Goal: Answer question/provide support: Share knowledge or assist other users

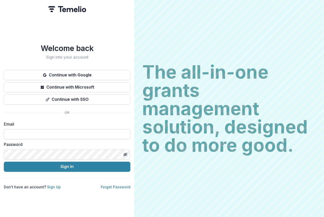
click at [19, 129] on input at bounding box center [67, 134] width 127 height 10
type input "**********"
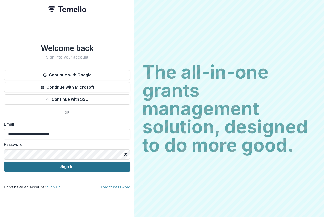
click at [91, 163] on button "Sign In" at bounding box center [67, 166] width 127 height 10
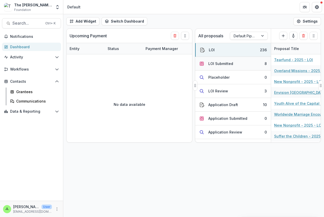
click at [220, 63] on div "LOI Submitted" at bounding box center [221, 63] width 25 height 5
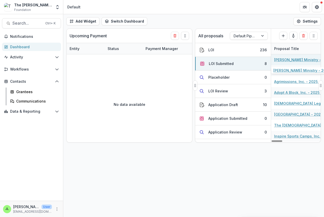
click at [289, 59] on link "Tabitha Ministry - 2025 - LOI" at bounding box center [302, 59] width 57 height 5
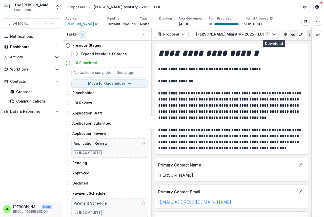
click at [291, 34] on icon "button" at bounding box center [293, 34] width 4 height 4
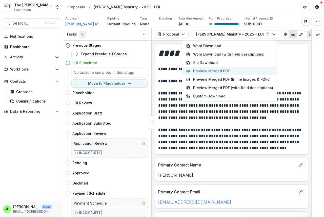
click at [219, 70] on button "Preview Merged PDF" at bounding box center [229, 71] width 93 height 8
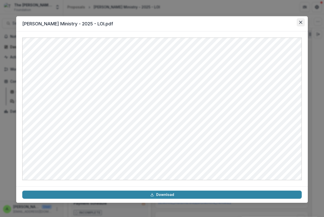
click at [300, 22] on icon "Close" at bounding box center [301, 22] width 3 height 3
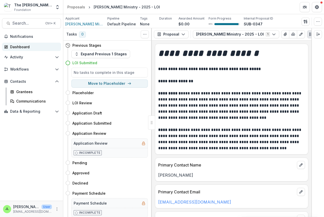
click at [17, 46] on div "Dashboard" at bounding box center [33, 46] width 47 height 5
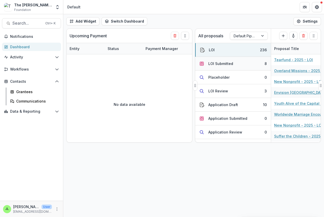
click at [214, 63] on div "LOI Submitted" at bounding box center [221, 63] width 25 height 5
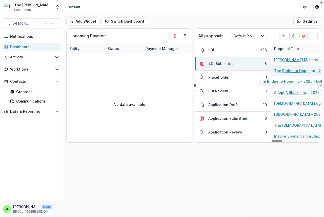
click at [290, 70] on link "The Bridge to Hope Inc - 2025 - LOI" at bounding box center [302, 70] width 57 height 5
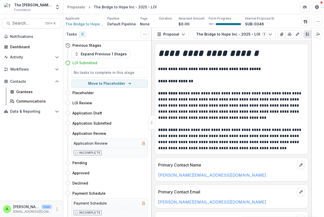
scroll to position [0, 6]
click at [282, 34] on icon "button" at bounding box center [284, 34] width 4 height 4
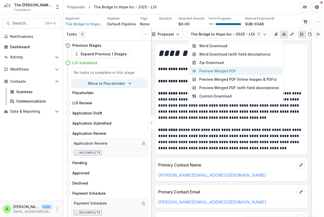
click at [235, 71] on button "Preview Merged PDF" at bounding box center [235, 71] width 93 height 8
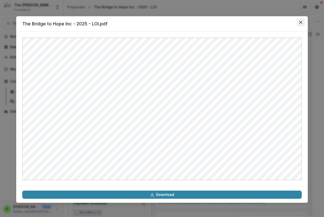
click at [301, 20] on button "Close" at bounding box center [301, 22] width 8 height 8
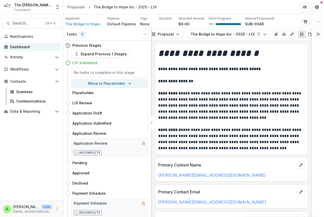
click at [18, 47] on div "Dashboard" at bounding box center [33, 46] width 47 height 5
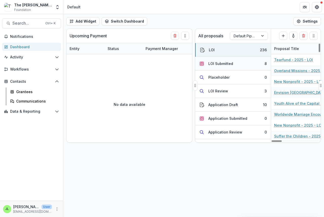
click at [216, 62] on div "LOI Submitted" at bounding box center [221, 63] width 25 height 5
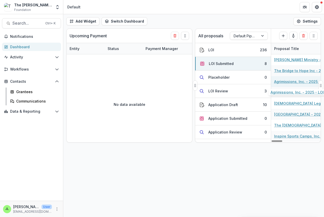
click at [285, 82] on link "Agrimissions, Inc. - 2025 - LOI" at bounding box center [300, 81] width 53 height 5
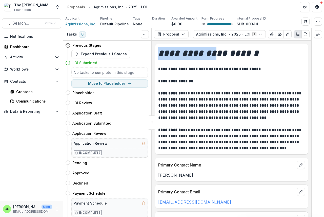
drag, startPoint x: 158, startPoint y: 40, endPoint x: 250, endPoint y: 41, distance: 91.5
click at [232, 41] on div "**********" at bounding box center [232, 129] width 160 height 176
click at [279, 33] on icon "button" at bounding box center [280, 34] width 3 height 3
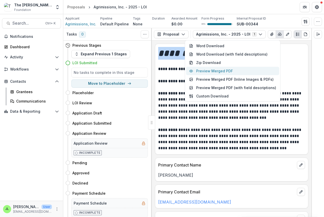
click at [230, 70] on button "Preview Merged PDF" at bounding box center [232, 71] width 93 height 8
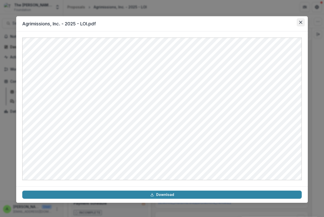
click at [299, 23] on button "Close" at bounding box center [301, 22] width 8 height 8
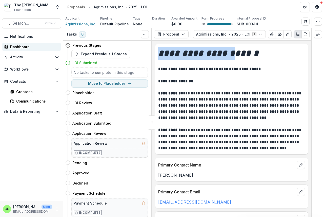
click at [16, 44] on div "Dashboard" at bounding box center [33, 46] width 47 height 5
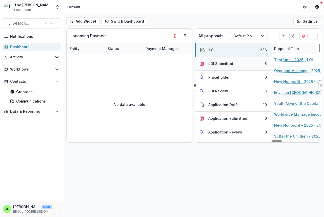
click at [211, 63] on div "LOI Submitted" at bounding box center [221, 63] width 25 height 5
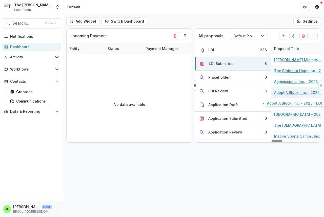
click at [288, 92] on link "Adopt A Block, Inc. - 2025 - LOI" at bounding box center [301, 92] width 55 height 5
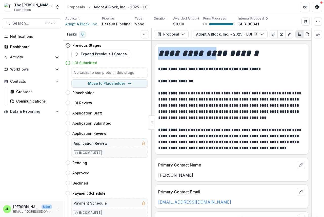
drag, startPoint x: 153, startPoint y: 40, endPoint x: 217, endPoint y: 41, distance: 63.9
click at [217, 41] on div "**********" at bounding box center [232, 122] width 160 height 189
click at [280, 35] on icon "button" at bounding box center [282, 34] width 4 height 4
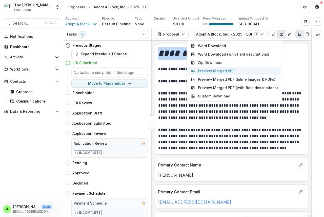
click at [223, 71] on button "Preview Merged PDF" at bounding box center [234, 71] width 93 height 8
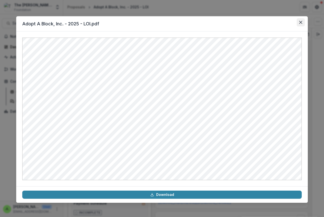
click at [300, 22] on icon "Close" at bounding box center [301, 22] width 3 height 3
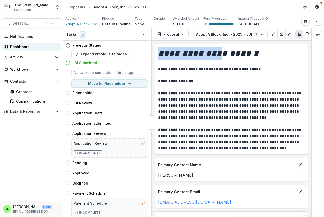
click at [14, 45] on div "Dashboard" at bounding box center [33, 46] width 47 height 5
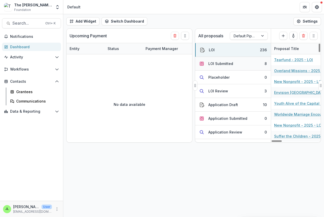
click at [223, 63] on div "LOI Submitted" at bounding box center [221, 63] width 25 height 5
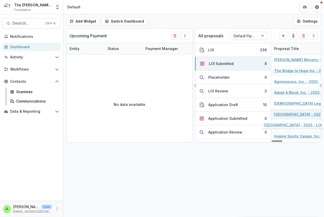
click at [287, 115] on link "Central Africa Baptist University - 2025 - LOI" at bounding box center [302, 114] width 57 height 5
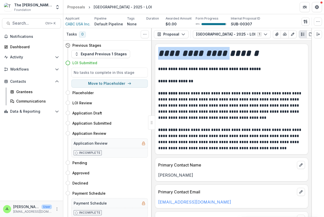
drag, startPoint x: 170, startPoint y: 40, endPoint x: 228, endPoint y: 43, distance: 58.6
click at [228, 43] on div "**********" at bounding box center [232, 122] width 160 height 189
click at [279, 33] on icon "View Attached Files" at bounding box center [277, 34] width 3 height 3
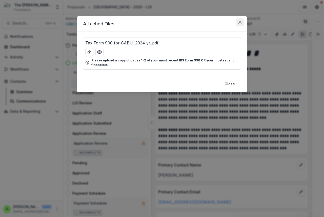
click at [238, 22] on button "Close" at bounding box center [240, 22] width 8 height 8
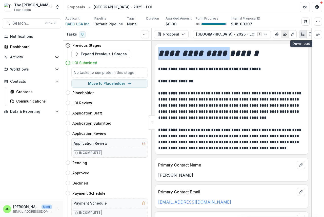
click at [287, 36] on icon "button" at bounding box center [285, 34] width 4 height 4
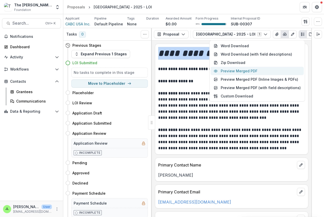
click at [255, 70] on button "Preview Merged PDF" at bounding box center [257, 71] width 93 height 8
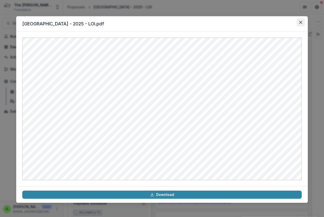
click at [301, 21] on button "Close" at bounding box center [301, 22] width 8 height 8
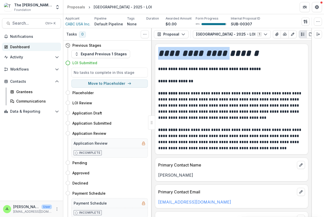
click at [20, 47] on div "Dashboard" at bounding box center [33, 46] width 47 height 5
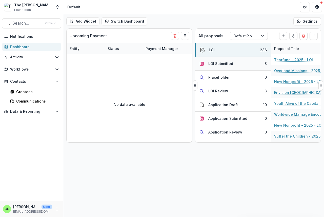
click at [218, 64] on div "LOI Submitted" at bounding box center [221, 63] width 25 height 5
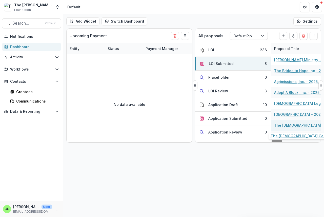
click at [292, 125] on link "The Christ Center - 2025 - LOI" at bounding box center [302, 124] width 57 height 5
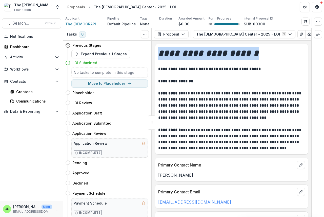
drag, startPoint x: 168, startPoint y: 41, endPoint x: 286, endPoint y: 45, distance: 117.6
click at [273, 48] on div "**********" at bounding box center [232, 122] width 160 height 189
click at [308, 33] on icon "button" at bounding box center [310, 34] width 4 height 4
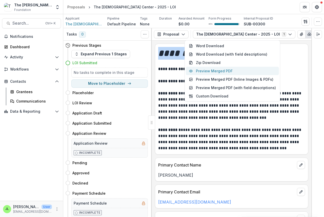
click at [231, 70] on button "Preview Merged PDF" at bounding box center [232, 71] width 93 height 8
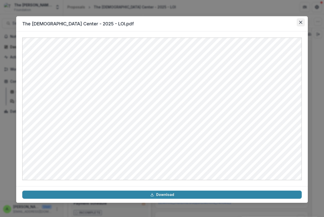
click at [301, 22] on icon "Close" at bounding box center [301, 22] width 3 height 3
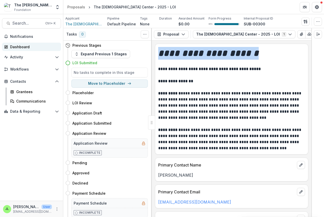
click at [15, 46] on div "Dashboard" at bounding box center [33, 46] width 47 height 5
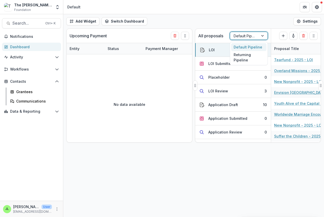
click at [256, 35] on div "Default Pipeline" at bounding box center [244, 35] width 28 height 7
click at [243, 58] on div "Returning Pipeline" at bounding box center [248, 57] width 35 height 13
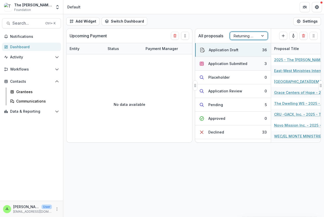
click at [229, 62] on div "Application Submitted" at bounding box center [228, 63] width 39 height 5
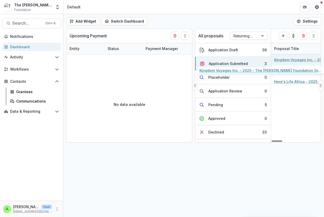
click at [286, 60] on link "Kingdom Voyages Inc. - 2025 - The Bolick Foundation Grant Proposal Application" at bounding box center [302, 59] width 57 height 5
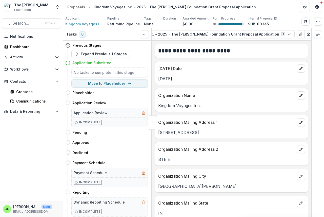
scroll to position [0, 84]
click at [305, 34] on icon "button" at bounding box center [307, 34] width 4 height 4
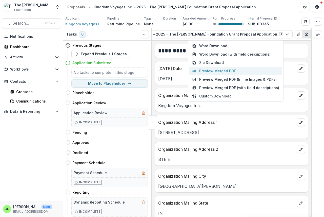
click at [232, 73] on button "Preview Merged PDF" at bounding box center [235, 71] width 93 height 8
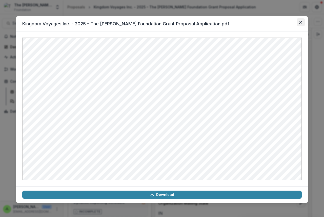
click at [301, 22] on icon "Close" at bounding box center [301, 22] width 3 height 3
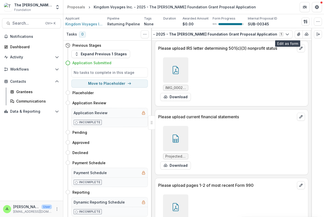
scroll to position [760, 0]
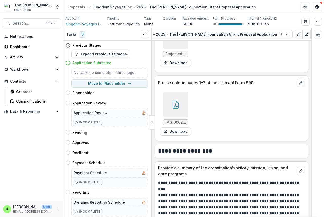
click at [176, 120] on span "IMG_0002.pdf" at bounding box center [175, 122] width 21 height 4
click at [174, 128] on button "Download" at bounding box center [175, 131] width 31 height 8
click at [14, 46] on div "Dashboard" at bounding box center [33, 46] width 47 height 5
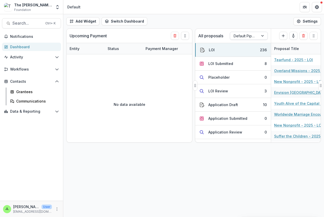
click at [242, 34] on div at bounding box center [244, 36] width 21 height 6
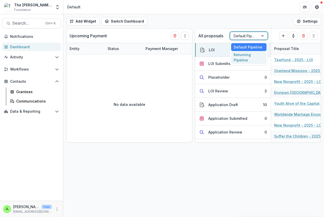
click at [236, 59] on div "Returning Pipeline" at bounding box center [248, 57] width 35 height 13
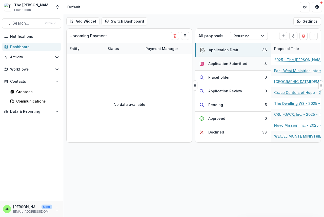
click at [221, 63] on div "Application Submitted" at bounding box center [228, 63] width 39 height 5
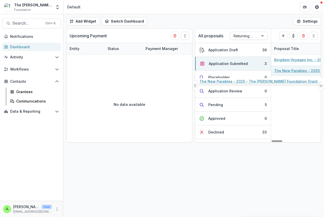
click at [293, 71] on link "The New Parables - 2025 - The Bolick Foundation Grant Proposal Application" at bounding box center [302, 70] width 57 height 5
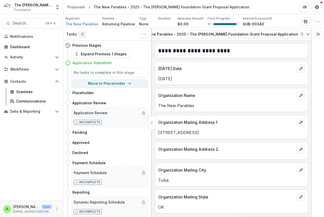
scroll to position [0, 77]
click at [306, 35] on icon "button" at bounding box center [308, 34] width 4 height 4
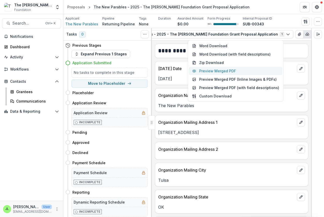
click at [231, 69] on button "Preview Merged PDF" at bounding box center [235, 71] width 93 height 8
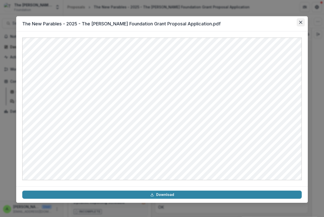
click at [301, 23] on icon "Close" at bounding box center [301, 22] width 3 height 3
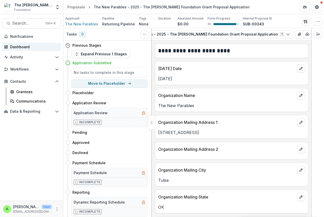
click at [16, 46] on div "Dashboard" at bounding box center [33, 46] width 47 height 5
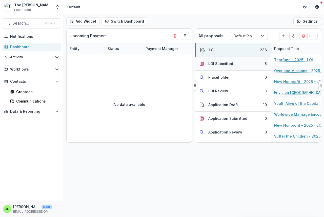
click at [216, 65] on div "LOI Submitted" at bounding box center [221, 63] width 25 height 5
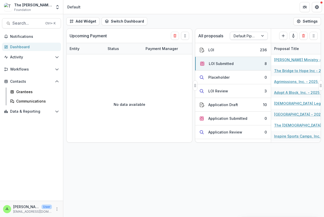
click at [250, 34] on div at bounding box center [244, 36] width 21 height 6
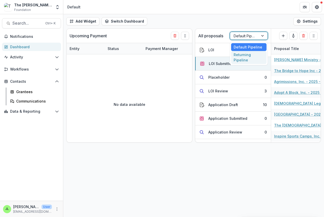
click at [242, 60] on div "Returning Pipeline" at bounding box center [248, 57] width 35 height 13
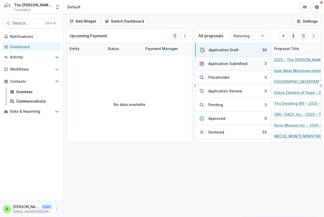
click at [222, 64] on div "Application Submitted" at bounding box center [228, 63] width 39 height 5
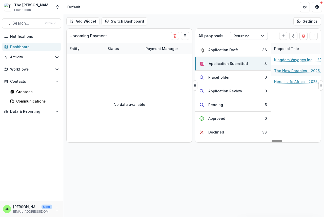
click at [238, 35] on div at bounding box center [244, 36] width 21 height 6
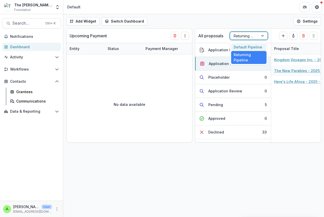
click at [237, 44] on div "Default Pipeline" at bounding box center [248, 47] width 35 height 8
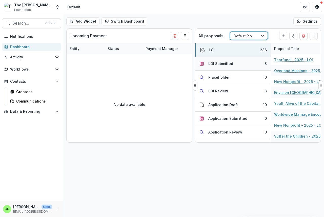
click at [213, 63] on div "LOI Submitted" at bounding box center [221, 63] width 25 height 5
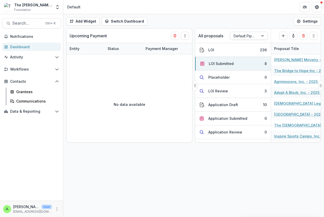
click at [238, 36] on div at bounding box center [244, 36] width 21 height 6
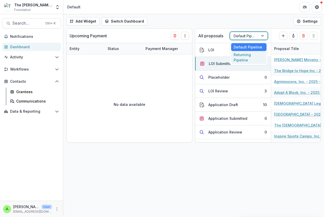
click at [232, 58] on div "Returning Pipeline" at bounding box center [248, 57] width 35 height 13
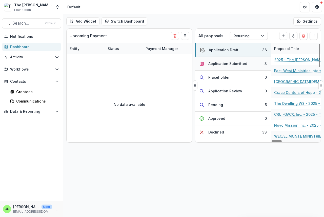
click at [218, 63] on div "Application Submitted" at bounding box center [228, 63] width 39 height 5
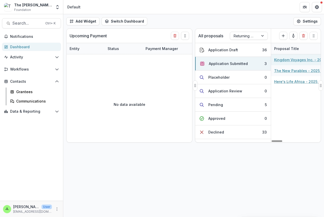
click at [289, 57] on link "Kingdom Voyages Inc. - 2025 - The Bolick Foundation Grant Proposal Application" at bounding box center [302, 59] width 57 height 5
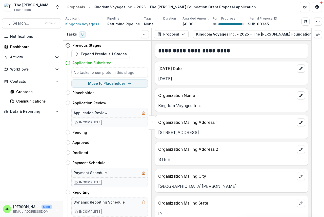
click at [88, 25] on span "Kingdom Voyages Inc." at bounding box center [84, 23] width 38 height 5
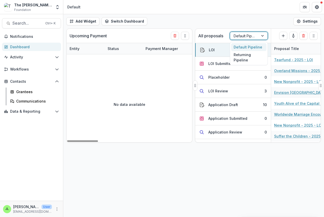
click at [245, 36] on div at bounding box center [244, 36] width 21 height 6
click at [242, 58] on div "Returning Pipeline" at bounding box center [248, 57] width 35 height 13
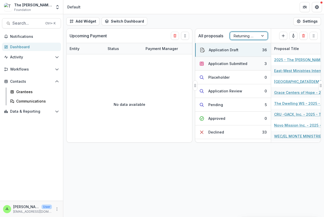
click at [214, 64] on div "Application Submitted" at bounding box center [228, 63] width 39 height 5
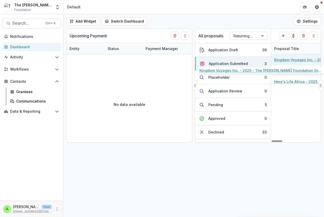
click at [291, 60] on link "Kingdom Voyages Inc. - 2025 - The Bolick Foundation Grant Proposal Application" at bounding box center [302, 59] width 57 height 5
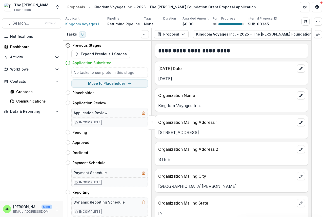
click at [78, 25] on span "Kingdom Voyages Inc." at bounding box center [84, 23] width 38 height 5
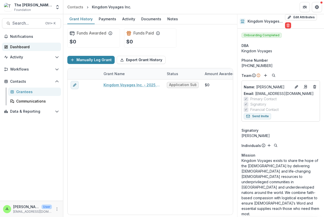
click at [14, 47] on div "Dashboard" at bounding box center [33, 46] width 47 height 5
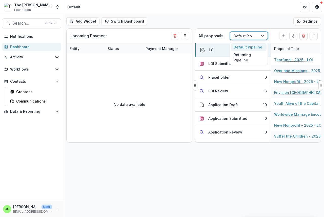
click at [250, 37] on div at bounding box center [244, 36] width 21 height 6
click at [244, 60] on div "Returning Pipeline" at bounding box center [248, 57] width 35 height 13
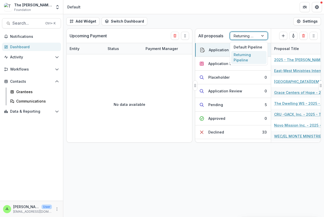
click at [245, 36] on div at bounding box center [244, 36] width 21 height 6
click at [243, 58] on div "Returning Pipeline" at bounding box center [248, 57] width 35 height 13
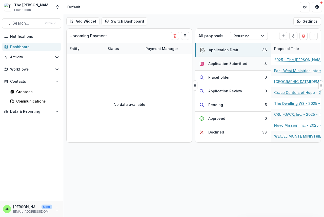
click at [228, 63] on div "Application Submitted" at bounding box center [228, 63] width 39 height 5
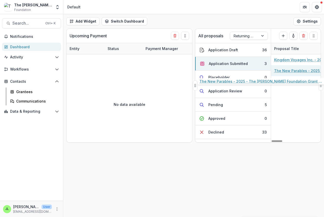
click at [295, 70] on link "The New Parables - 2025 - The Bolick Foundation Grant Proposal Application" at bounding box center [302, 70] width 57 height 5
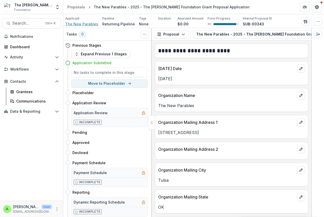
click at [84, 24] on span "The New Parables" at bounding box center [81, 23] width 33 height 5
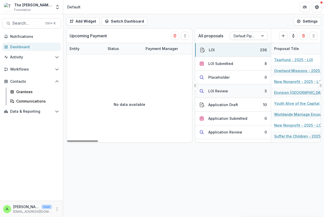
click at [209, 91] on div "LOI Review" at bounding box center [219, 90] width 20 height 5
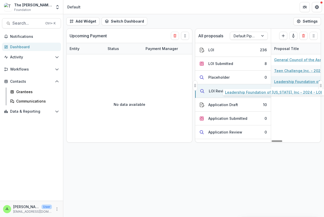
click at [293, 83] on link "Leadership Foundation of [US_STATE], Inc - 2024 - LOI" at bounding box center [302, 81] width 57 height 5
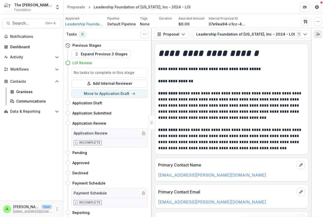
click at [319, 34] on polyline "Expand right" at bounding box center [319, 34] width 1 height 2
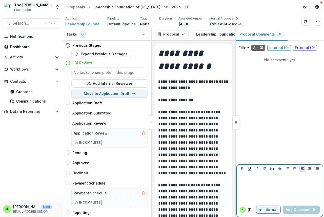
click at [244, 181] on div at bounding box center [280, 187] width 82 height 25
click at [294, 209] on button "Add Comment" at bounding box center [301, 209] width 37 height 8
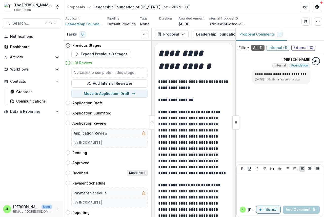
click at [133, 171] on button "Move here" at bounding box center [137, 173] width 21 height 6
select select "********"
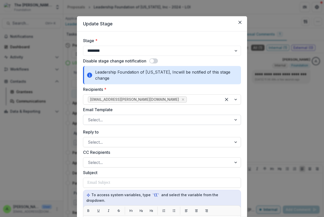
click at [101, 122] on div at bounding box center [157, 119] width 139 height 7
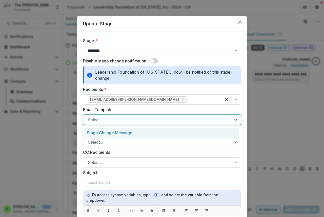
click at [101, 134] on div "Stage Change Message" at bounding box center [162, 132] width 156 height 9
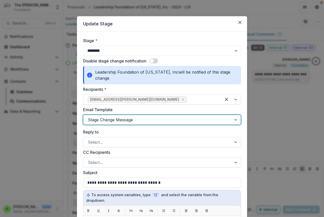
scroll to position [127, 0]
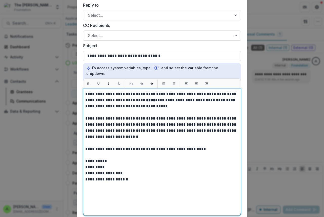
drag, startPoint x: 136, startPoint y: 94, endPoint x: 158, endPoint y: 102, distance: 23.6
click at [146, 98] on strong "****" at bounding box center [150, 100] width 9 height 4
click at [169, 98] on strong "**********" at bounding box center [178, 100] width 65 height 4
click at [170, 98] on strong "**********" at bounding box center [177, 100] width 63 height 4
click at [189, 98] on strong "**********" at bounding box center [177, 100] width 62 height 4
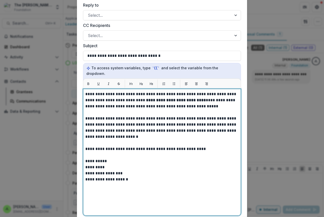
click at [196, 98] on strong "**********" at bounding box center [176, 100] width 60 height 4
click at [208, 98] on strong "**********" at bounding box center [184, 100] width 76 height 4
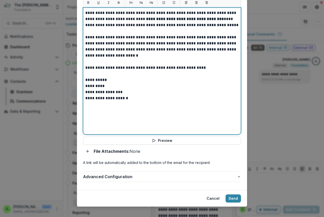
scroll to position [208, 0]
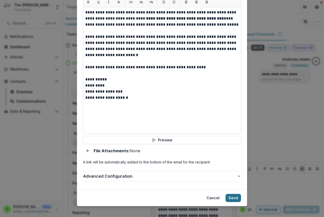
click at [232, 194] on button "Send" at bounding box center [233, 198] width 15 height 8
select select "**********"
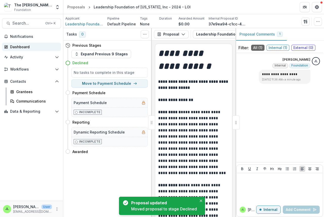
click at [16, 46] on div "Dashboard" at bounding box center [33, 46] width 47 height 5
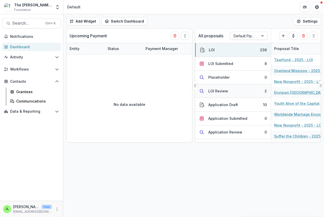
click at [217, 90] on div "LOI Review" at bounding box center [219, 90] width 20 height 5
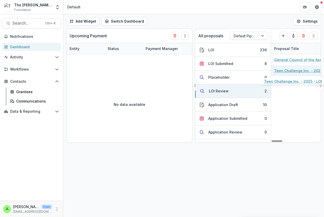
click at [286, 71] on link "Teen Challenge,Inc. - 2025 - LOI" at bounding box center [302, 70] width 57 height 5
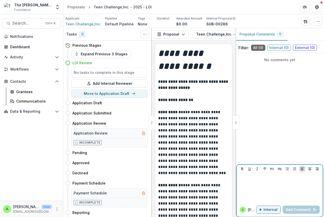
click at [245, 177] on p at bounding box center [280, 178] width 82 height 6
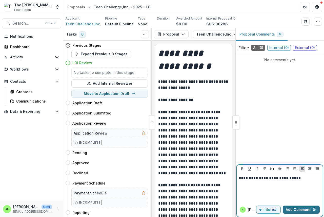
click at [294, 210] on button "Add Comment" at bounding box center [301, 209] width 37 height 8
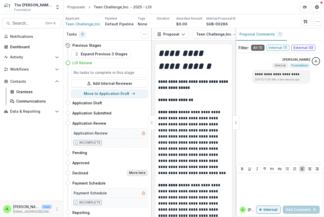
click at [139, 172] on button "Move here" at bounding box center [137, 173] width 21 height 6
select select "********"
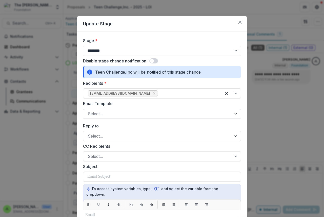
click at [113, 115] on div at bounding box center [157, 113] width 139 height 7
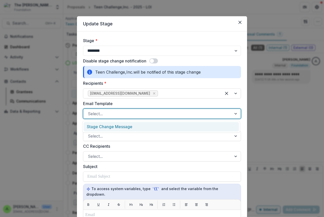
click at [117, 129] on div "Stage Change Message" at bounding box center [162, 126] width 156 height 9
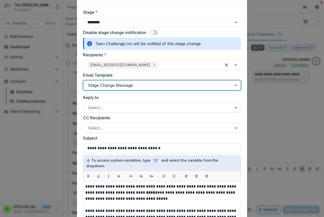
scroll to position [51, 0]
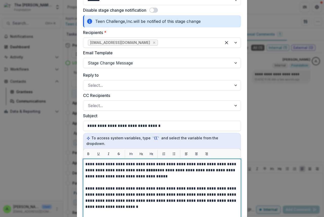
click at [146, 168] on strong "****" at bounding box center [150, 170] width 9 height 4
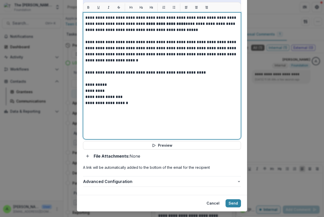
scroll to position [202, 0]
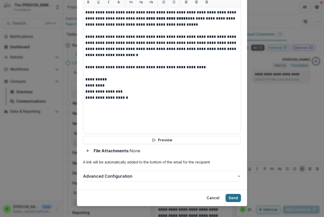
click at [231, 194] on button "Send" at bounding box center [233, 198] width 15 height 8
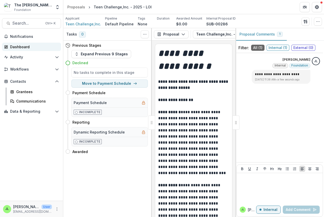
click at [22, 47] on div "Dashboard" at bounding box center [33, 46] width 47 height 5
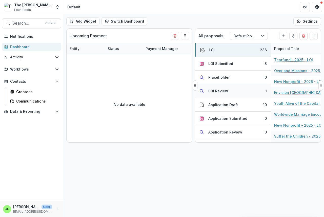
drag, startPoint x: 203, startPoint y: 88, endPoint x: 212, endPoint y: 89, distance: 8.4
click at [203, 88] on icon "button" at bounding box center [201, 90] width 5 height 5
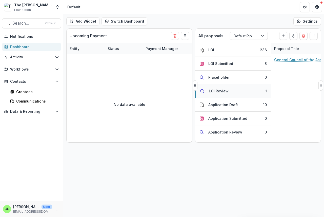
click at [218, 92] on div "LOI Review" at bounding box center [219, 90] width 20 height 5
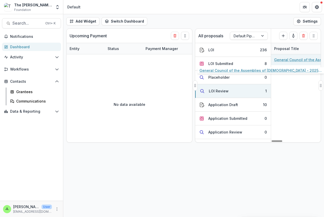
click at [295, 61] on link "General Council of the Assemblies of [DEMOGRAPHIC_DATA] - 2025 - LOI" at bounding box center [302, 59] width 57 height 5
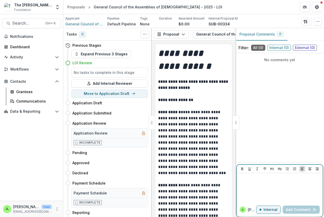
click at [244, 184] on div at bounding box center [280, 187] width 82 height 25
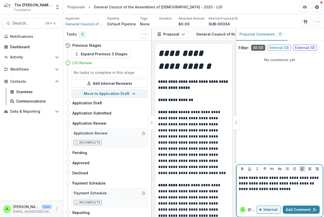
click at [279, 188] on p "**********" at bounding box center [280, 189] width 82 height 6
click at [303, 210] on button "Add Comment" at bounding box center [301, 209] width 37 height 8
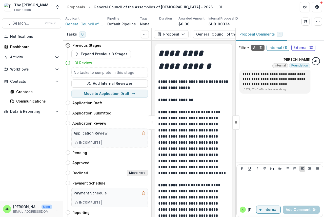
click at [138, 172] on button "Move here" at bounding box center [137, 173] width 21 height 6
select select "********"
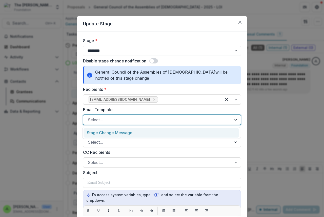
click at [118, 120] on div at bounding box center [157, 119] width 139 height 7
click at [119, 131] on div "Stage Change Message" at bounding box center [162, 132] width 156 height 9
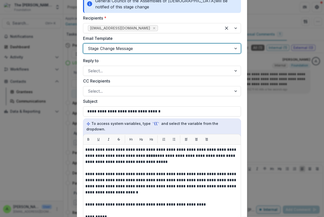
scroll to position [76, 0]
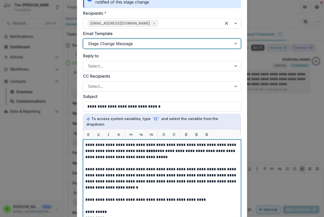
click at [146, 149] on strong "****" at bounding box center [150, 151] width 9 height 4
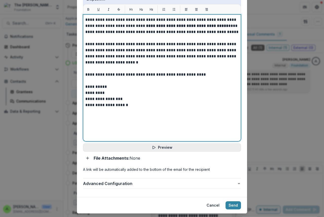
scroll to position [208, 0]
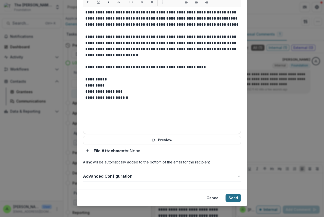
click at [239, 194] on button "Send" at bounding box center [233, 198] width 15 height 8
